Goal: Transaction & Acquisition: Download file/media

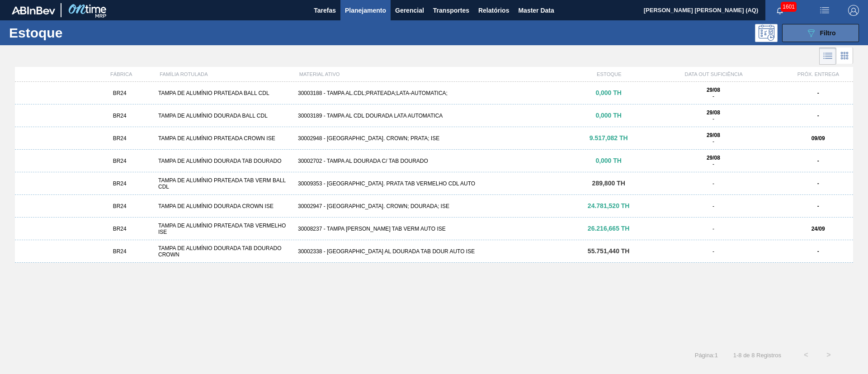
click at [817, 33] on div "089F7B8B-B2A5-4AFE-B5C0-19BA573D28AC Filtro" at bounding box center [821, 33] width 30 height 11
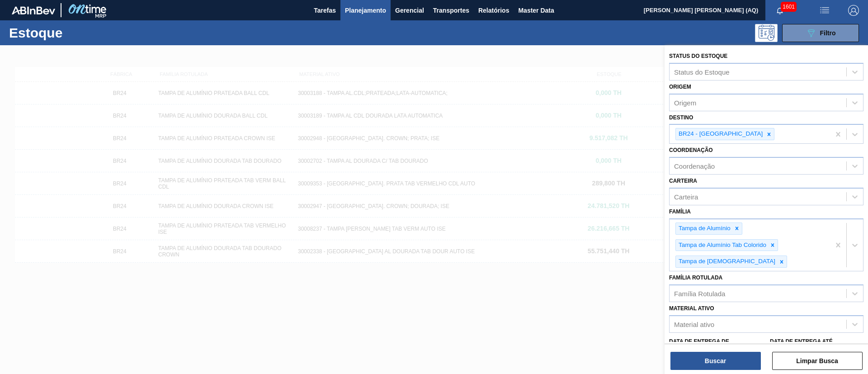
drag, startPoint x: 629, startPoint y: 41, endPoint x: 476, endPoint y: 33, distance: 153.1
click at [624, 41] on div "089F7B8B-B2A5-4AFE-B5C0-19BA573D28AC Filtro" at bounding box center [504, 33] width 720 height 18
click at [462, 6] on span "Transportes" at bounding box center [451, 10] width 36 height 11
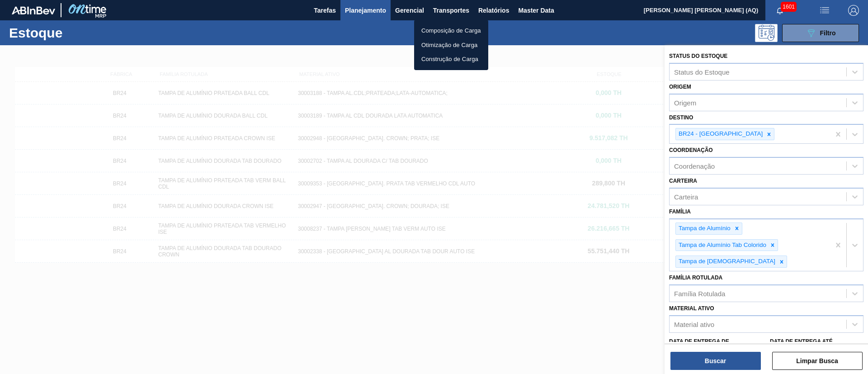
click at [494, 4] on div at bounding box center [434, 187] width 868 height 374
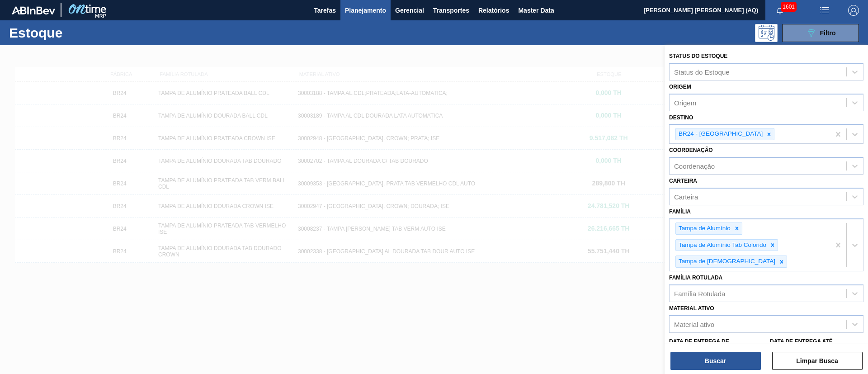
click at [494, 0] on body "Tarefas Planejamento Gerencial Transportes Relatórios Master Data [PERSON_NAME]…" at bounding box center [434, 0] width 868 height 0
click at [493, 10] on span "Relatórios" at bounding box center [494, 10] width 31 height 11
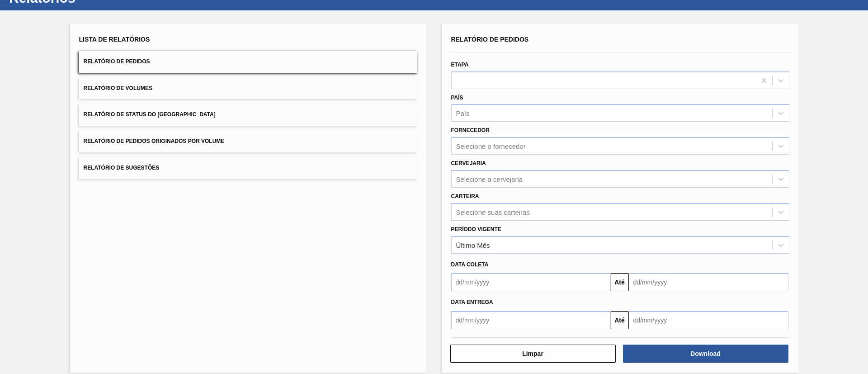
scroll to position [45, 0]
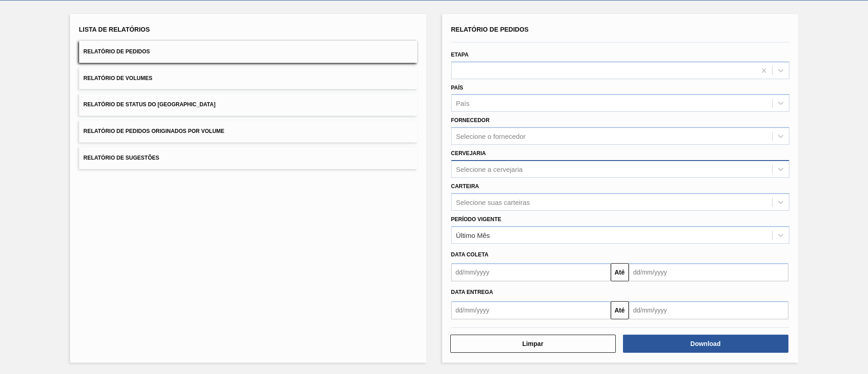
click at [530, 171] on div "Selecione a cervejaria" at bounding box center [612, 168] width 321 height 13
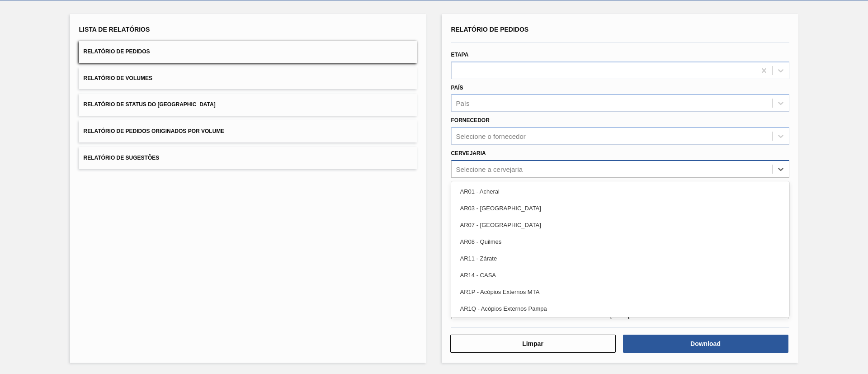
click at [535, 175] on div "Selecione a cervejaria" at bounding box center [620, 169] width 338 height 18
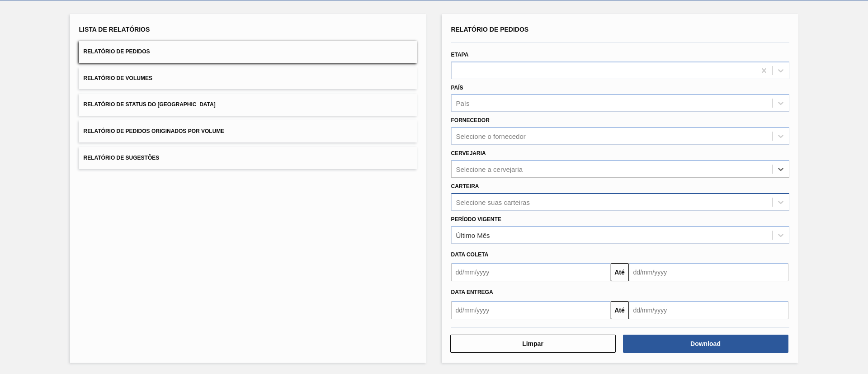
click at [536, 209] on div "Selecione suas carteiras" at bounding box center [620, 202] width 338 height 18
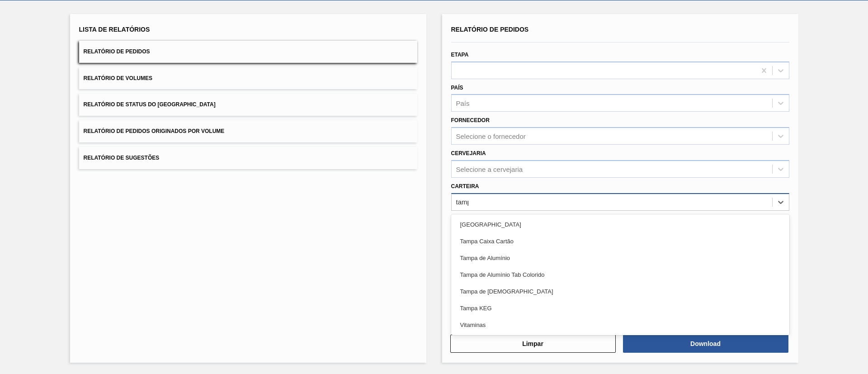
type input "[GEOGRAPHIC_DATA]"
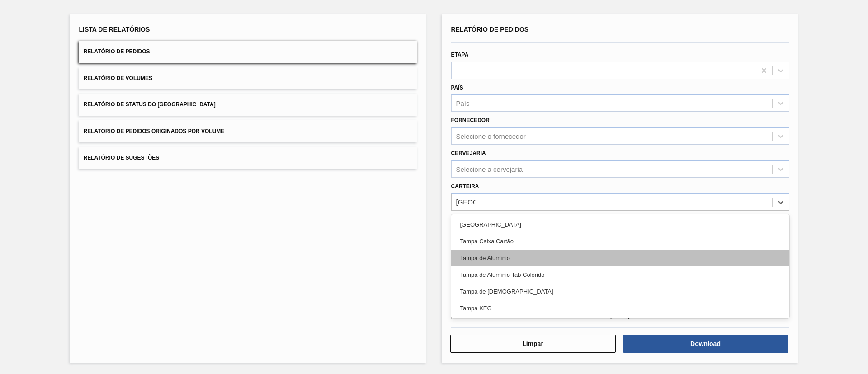
click at [536, 261] on div "Tampa de Alumínio" at bounding box center [620, 258] width 338 height 17
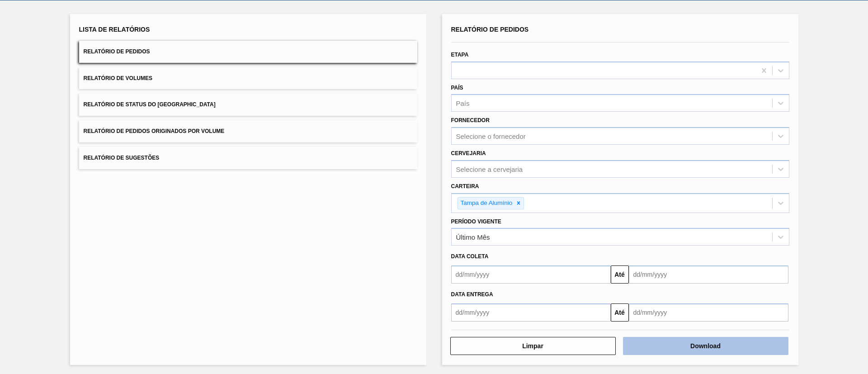
click at [688, 343] on button "Download" at bounding box center [706, 346] width 166 height 18
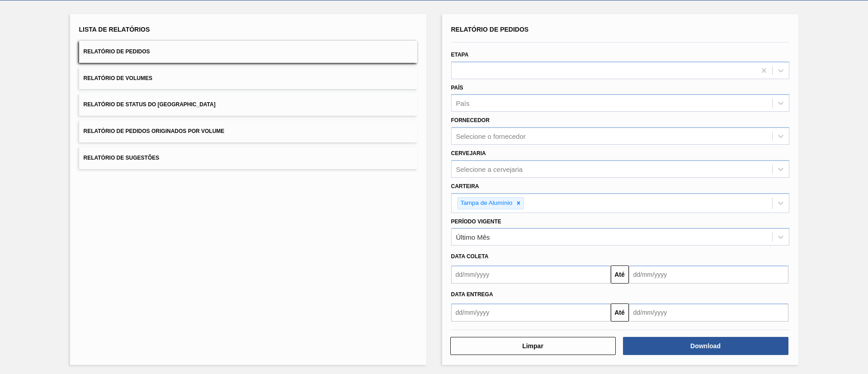
click at [809, 94] on div "Lista de Relatórios Relatório de Pedidos Relatório de Volumes Relatório de Stat…" at bounding box center [434, 188] width 868 height 376
